Goal: Task Accomplishment & Management: Manage account settings

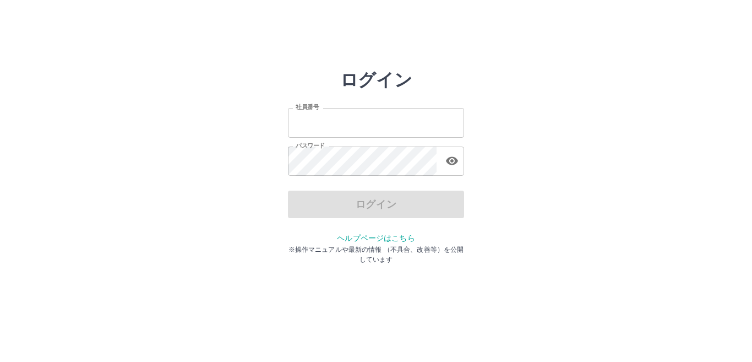
type input "*******"
click at [394, 216] on div "ログイン" at bounding box center [376, 204] width 176 height 28
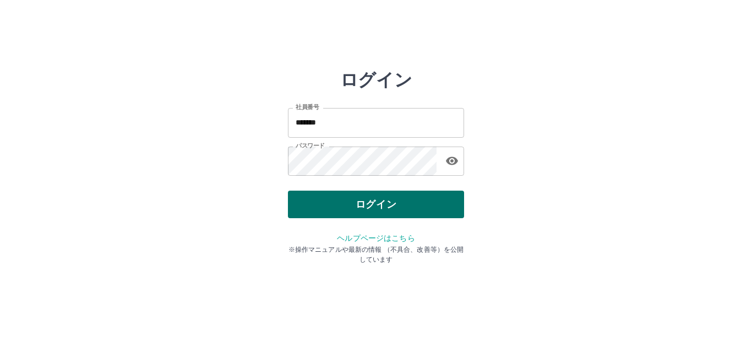
click at [392, 215] on button "ログイン" at bounding box center [376, 204] width 176 height 28
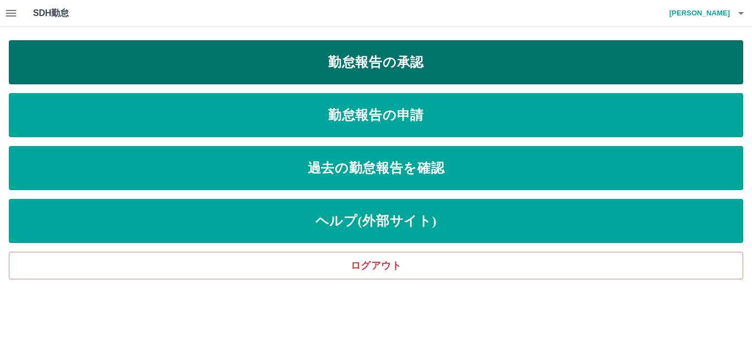
click at [432, 71] on link "勤怠報告の承認" at bounding box center [376, 62] width 734 height 44
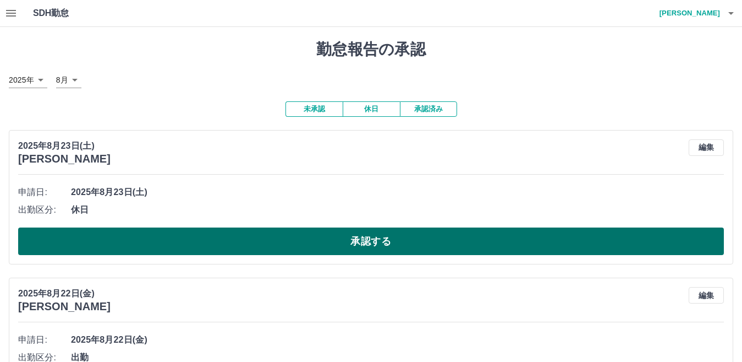
click at [277, 243] on button "承認する" at bounding box center [371, 241] width 706 height 28
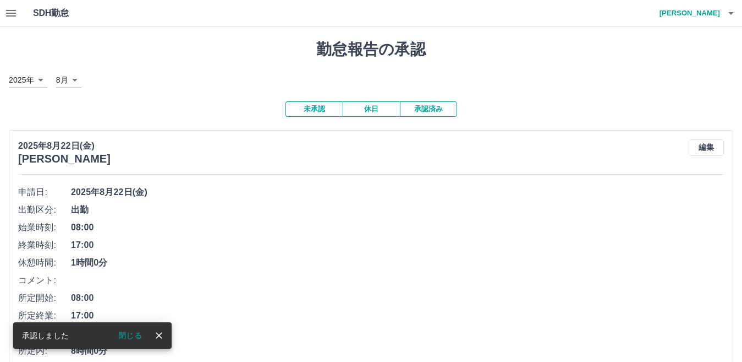
scroll to position [110, 0]
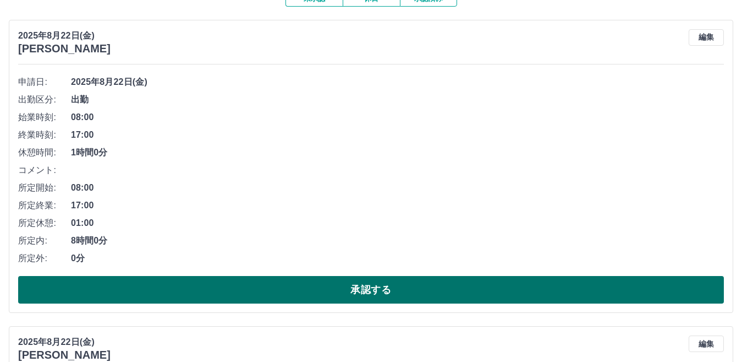
click at [280, 303] on button "承認する" at bounding box center [371, 290] width 706 height 28
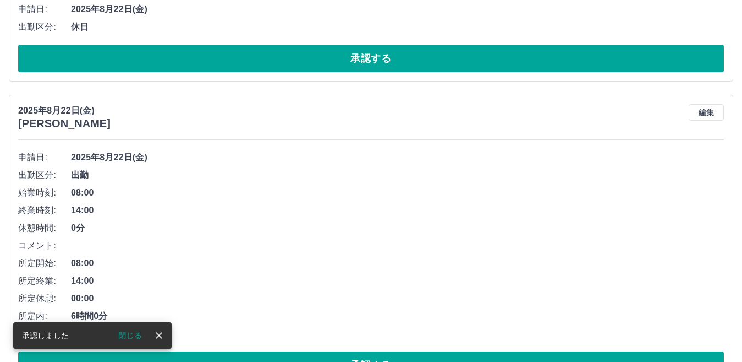
scroll to position [24, 0]
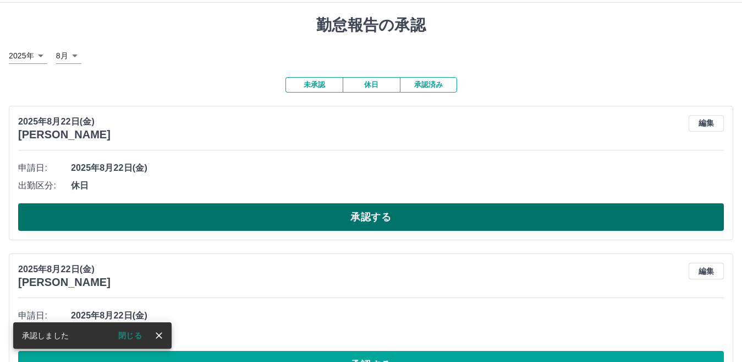
click at [258, 218] on button "承認する" at bounding box center [371, 217] width 706 height 28
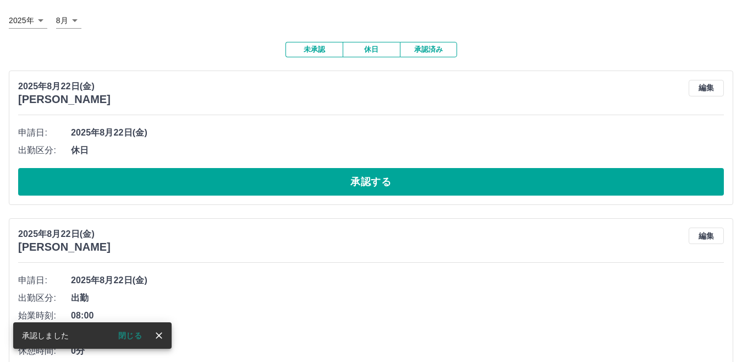
scroll to position [79, 0]
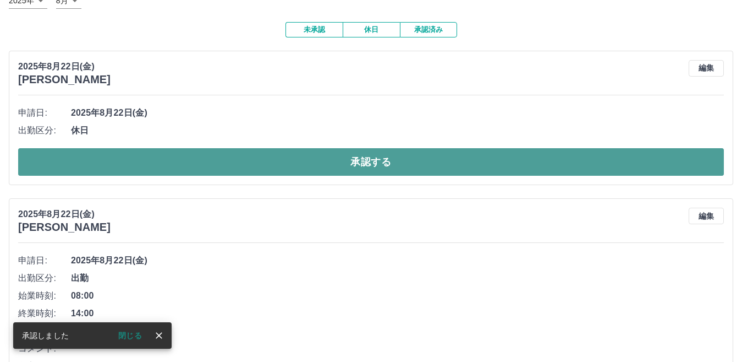
click at [235, 160] on button "承認する" at bounding box center [371, 162] width 706 height 28
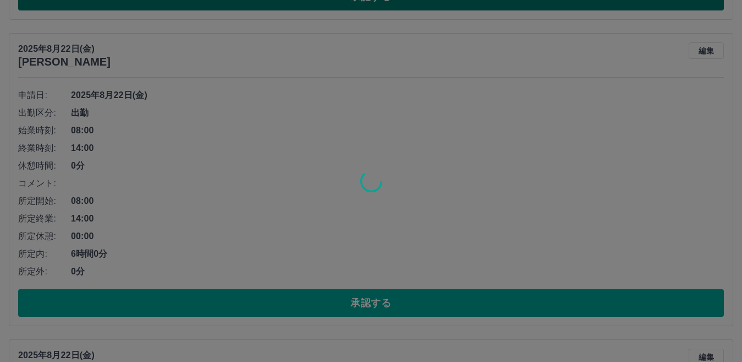
scroll to position [97, 0]
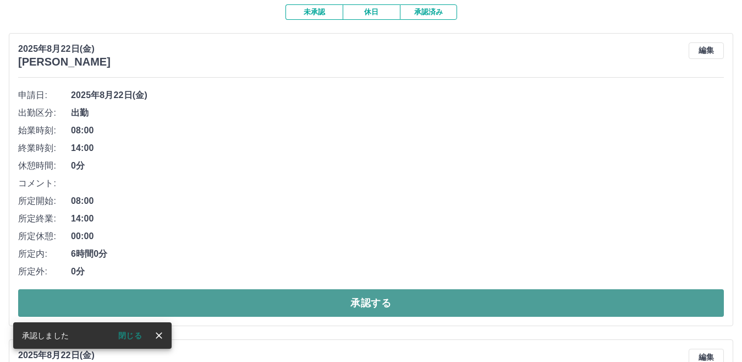
click at [257, 311] on button "承認する" at bounding box center [371, 303] width 706 height 28
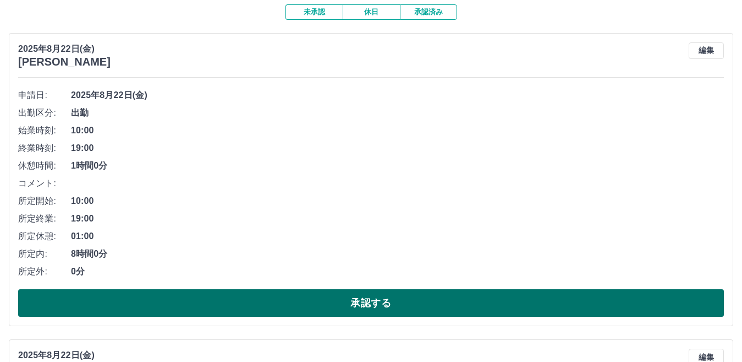
click at [250, 304] on button "承認する" at bounding box center [371, 303] width 706 height 28
click at [243, 303] on button "承認する" at bounding box center [371, 303] width 706 height 28
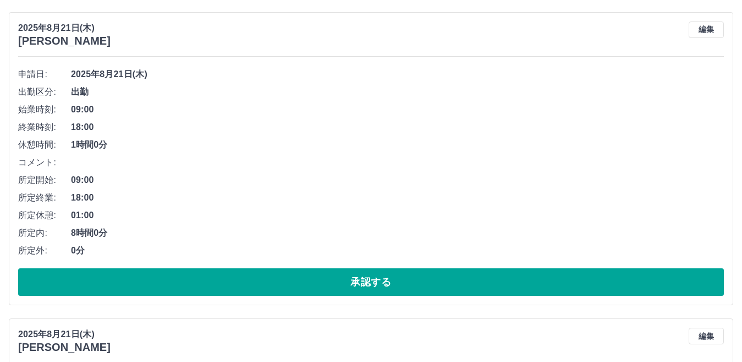
scroll to position [121, 0]
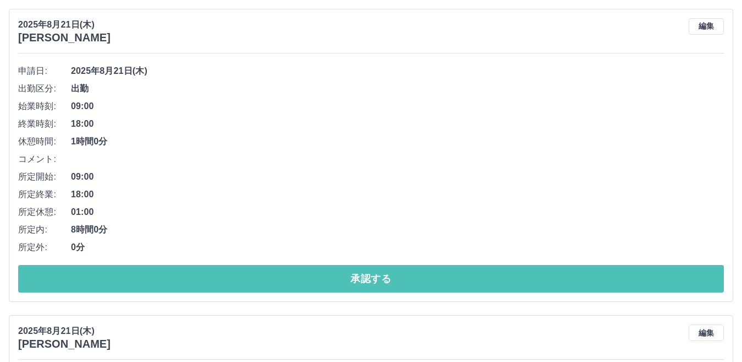
drag, startPoint x: 294, startPoint y: 272, endPoint x: 288, endPoint y: 273, distance: 6.1
click at [294, 273] on button "承認する" at bounding box center [371, 279] width 706 height 28
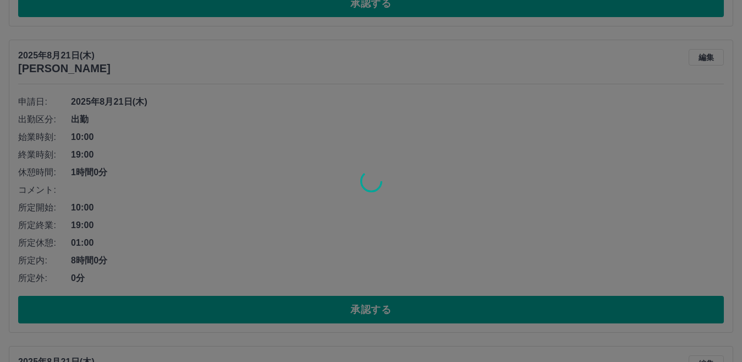
scroll to position [90, 0]
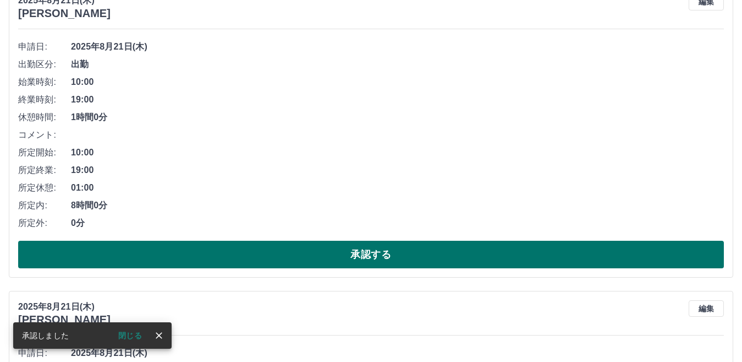
click at [183, 245] on button "承認する" at bounding box center [371, 255] width 706 height 28
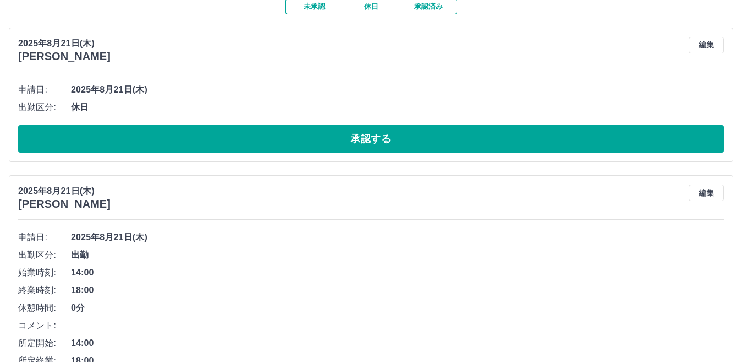
scroll to position [0, 0]
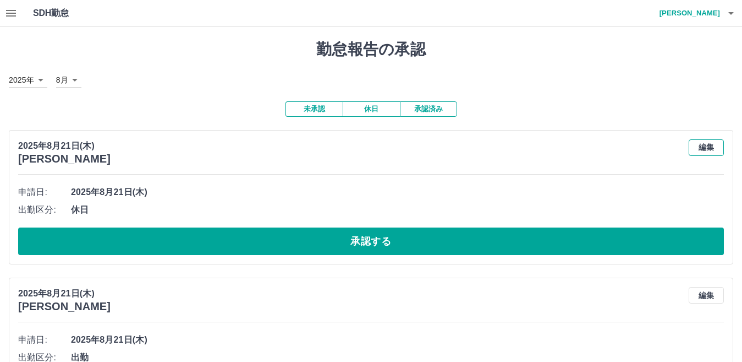
click at [719, 149] on button "編集" at bounding box center [706, 147] width 35 height 17
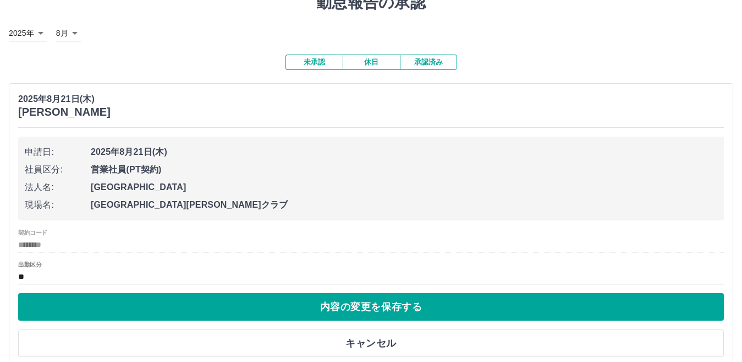
scroll to position [110, 0]
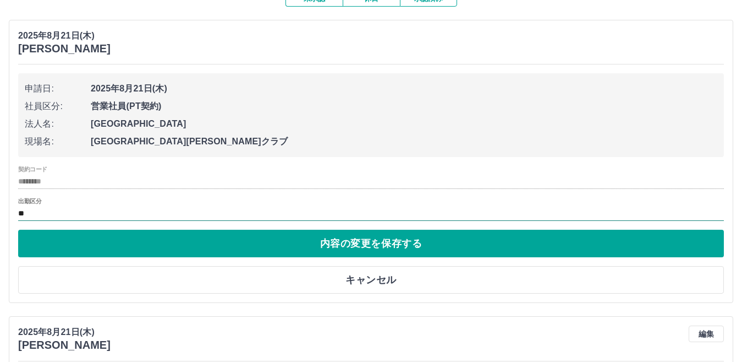
click at [36, 218] on input "**" at bounding box center [371, 213] width 706 height 14
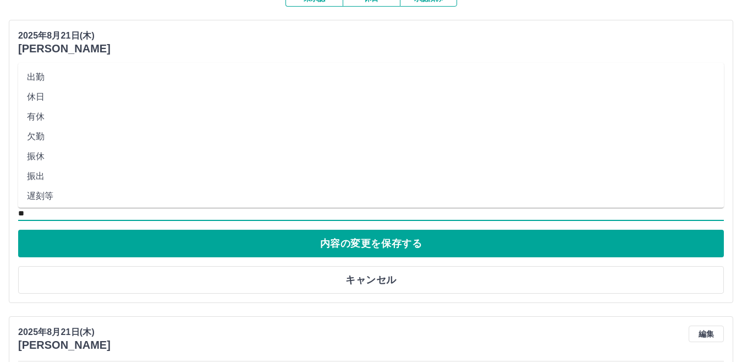
click at [54, 83] on li "出勤" at bounding box center [371, 77] width 706 height 20
type input "**"
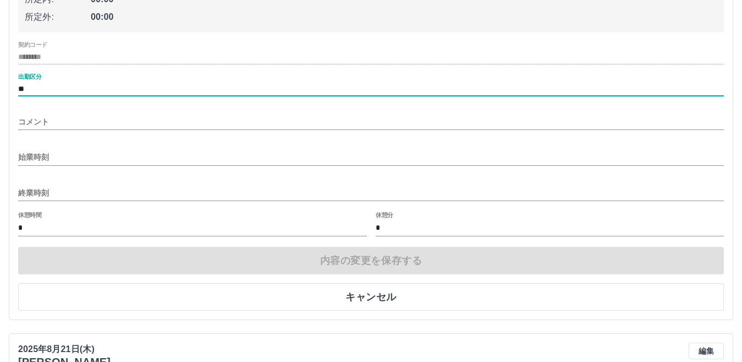
scroll to position [275, 0]
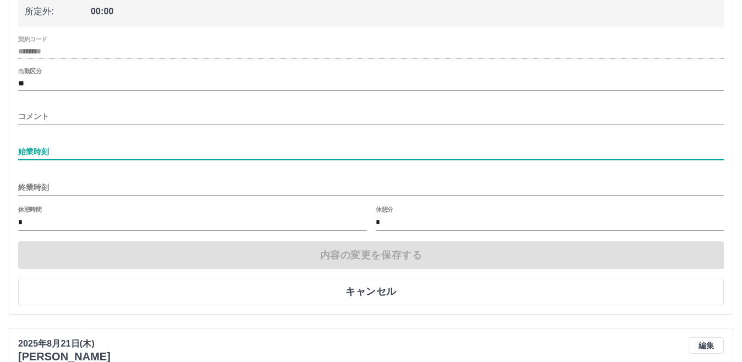
click at [50, 152] on input "始業時刻" at bounding box center [371, 152] width 706 height 16
type input "****"
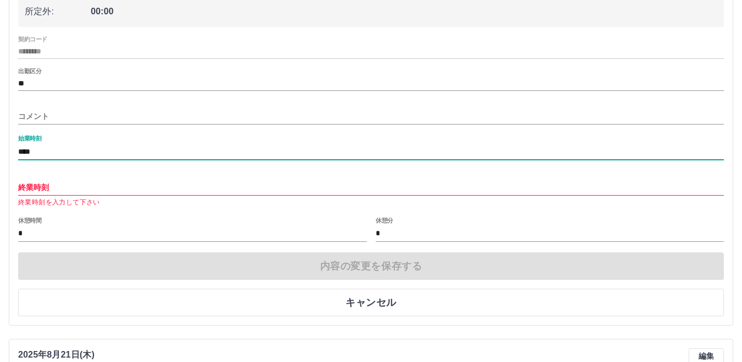
click at [45, 193] on input "終業時刻" at bounding box center [371, 187] width 706 height 16
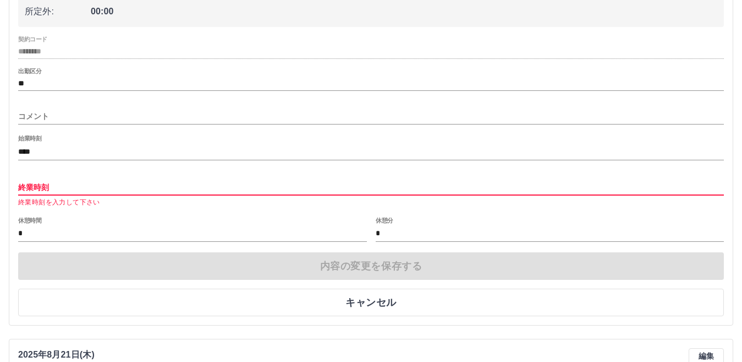
type input "****"
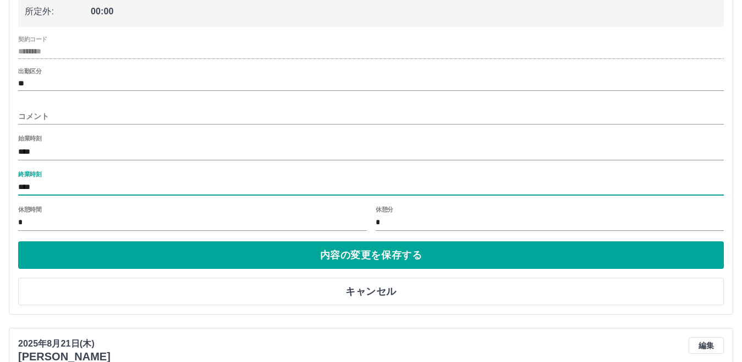
click at [177, 229] on input "*" at bounding box center [192, 223] width 349 height 16
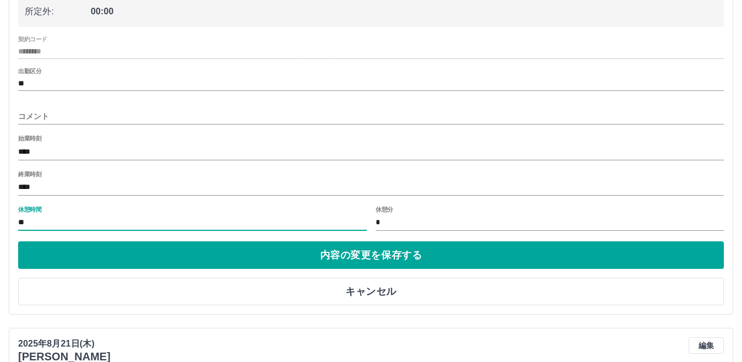
type input "*"
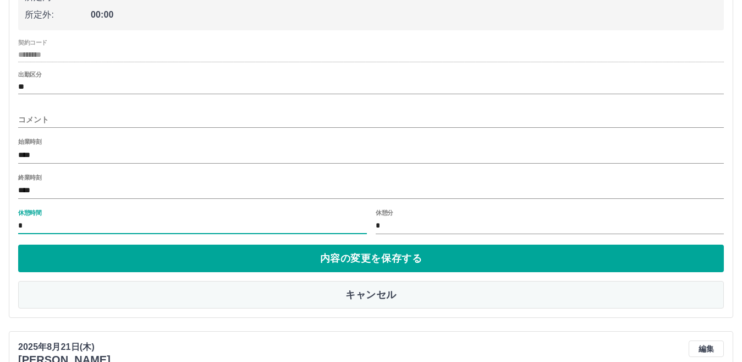
scroll to position [330, 0]
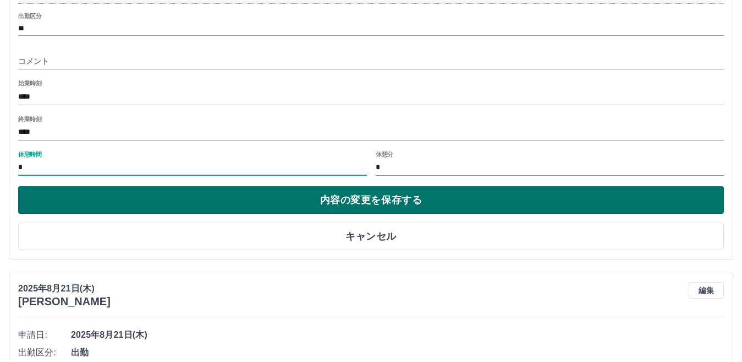
type input "*"
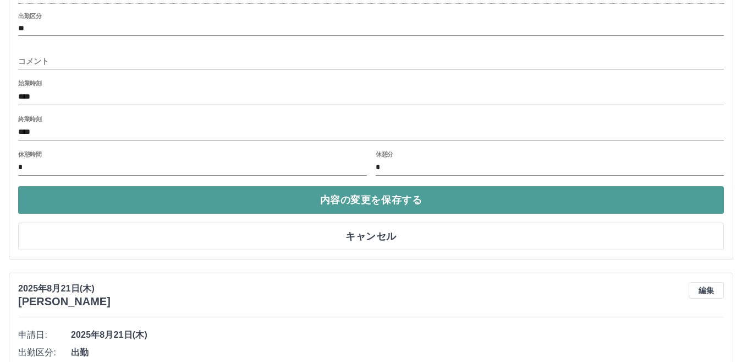
click at [232, 210] on button "内容の変更を保存する" at bounding box center [371, 200] width 706 height 28
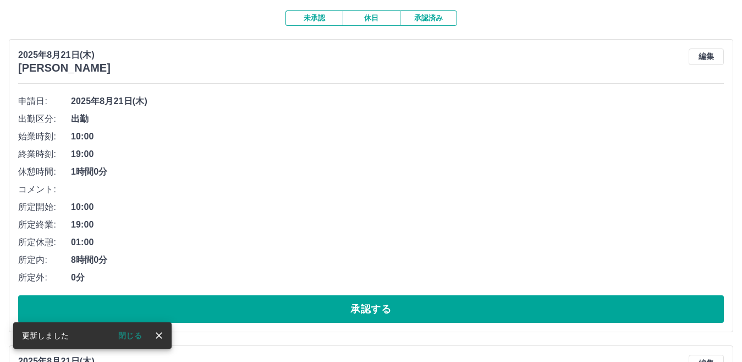
scroll to position [110, 0]
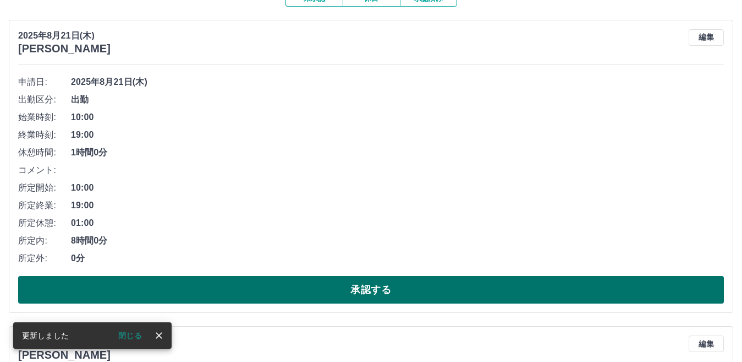
click at [244, 287] on button "承認する" at bounding box center [371, 290] width 706 height 28
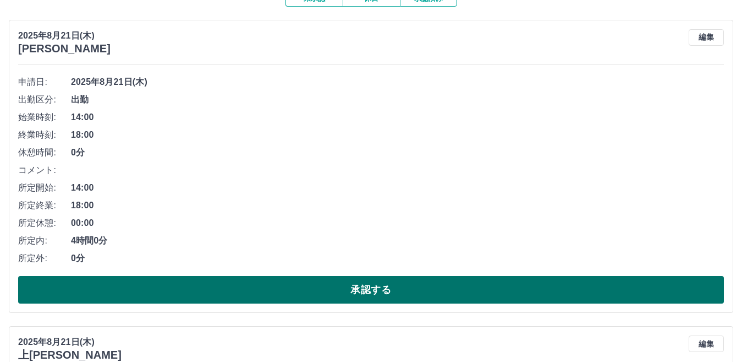
click at [95, 281] on button "承認する" at bounding box center [371, 290] width 706 height 28
click at [150, 297] on button "承認する" at bounding box center [371, 290] width 706 height 28
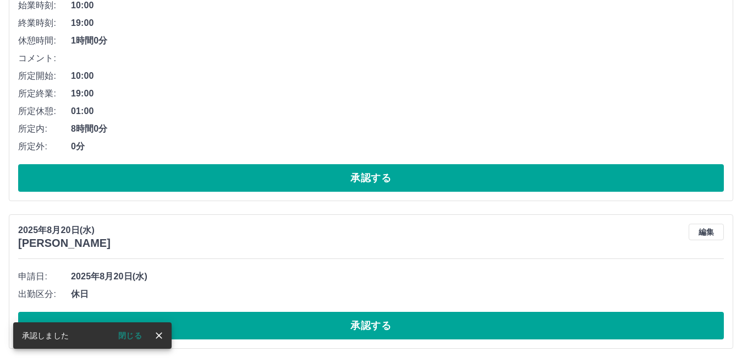
scroll to position [79, 0]
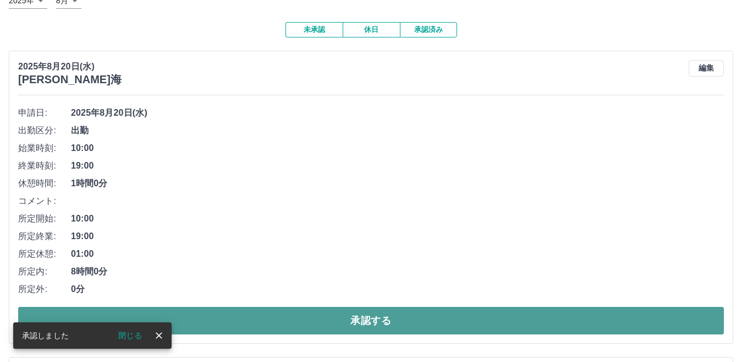
click at [193, 314] on button "承認する" at bounding box center [371, 321] width 706 height 28
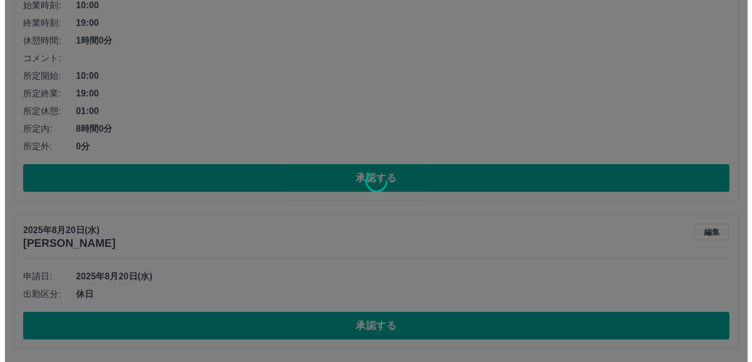
scroll to position [0, 0]
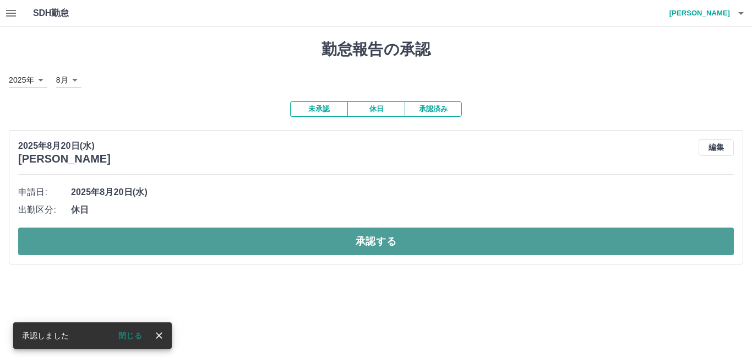
click at [193, 239] on button "承認する" at bounding box center [375, 241] width 715 height 28
